Goal: Task Accomplishment & Management: Complete application form

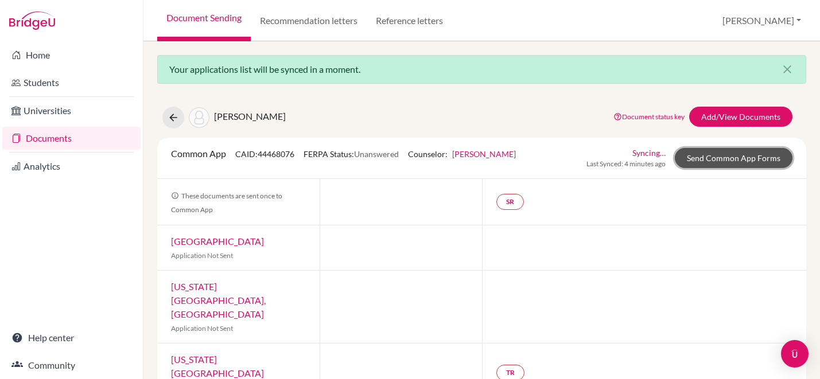
click at [751, 154] on link "Send Common App Forms" at bounding box center [734, 158] width 118 height 20
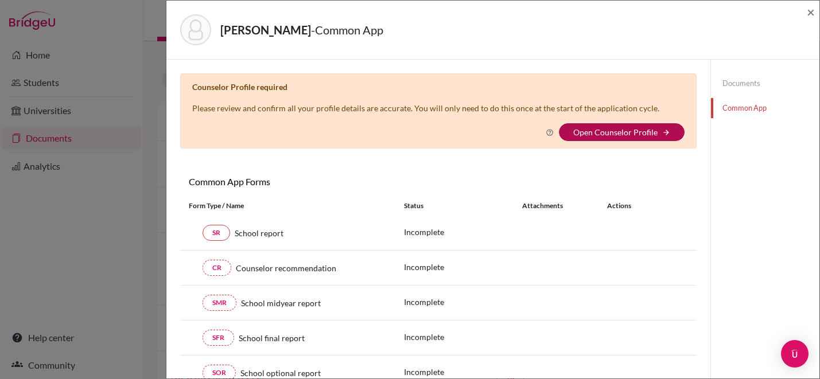
click at [626, 130] on link "Open Counselor Profile" at bounding box center [615, 132] width 84 height 10
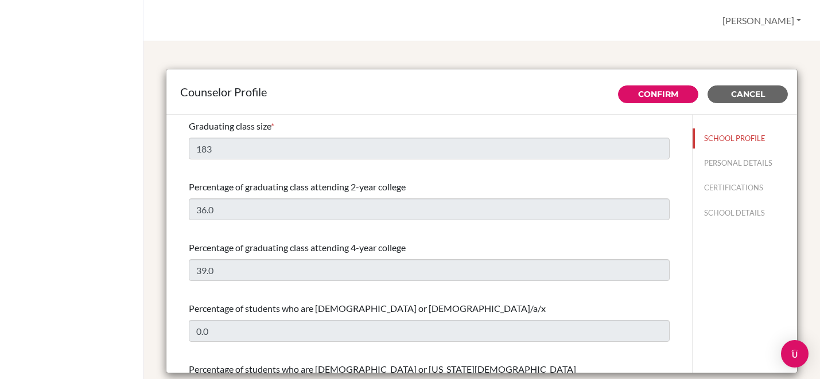
select select "1"
select select "306855"
click at [770, 92] on button "Cancel" at bounding box center [748, 95] width 80 height 18
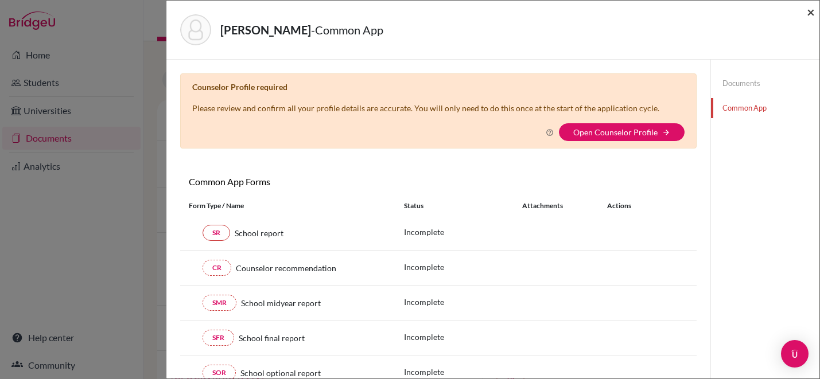
click at [812, 11] on span "×" at bounding box center [811, 11] width 8 height 17
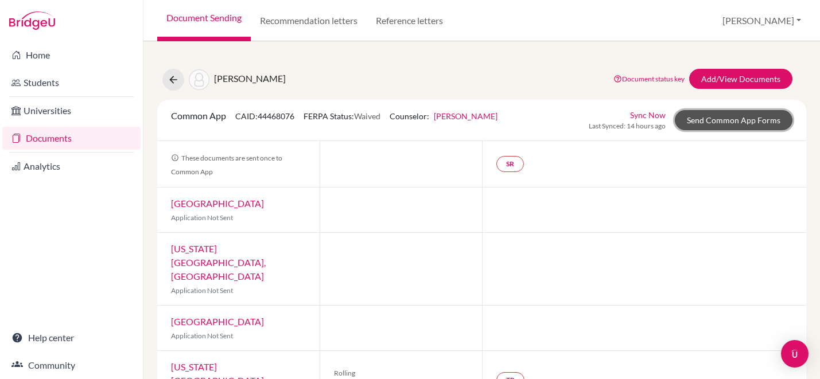
click at [704, 121] on link "Send Common App Forms" at bounding box center [734, 120] width 118 height 20
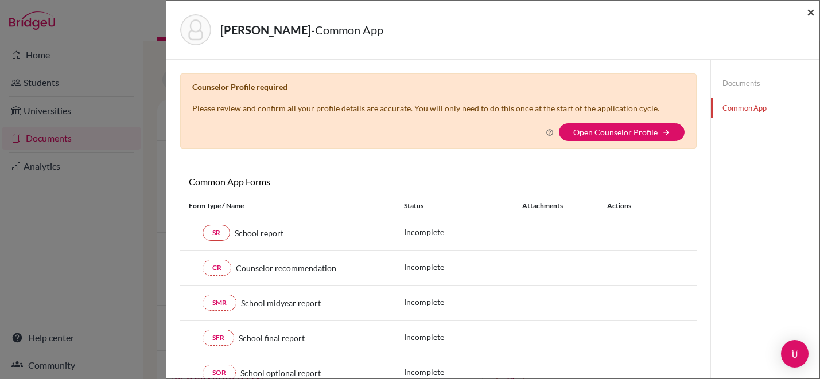
click at [807, 13] on span "×" at bounding box center [811, 11] width 8 height 17
